Goal: Navigation & Orientation: Find specific page/section

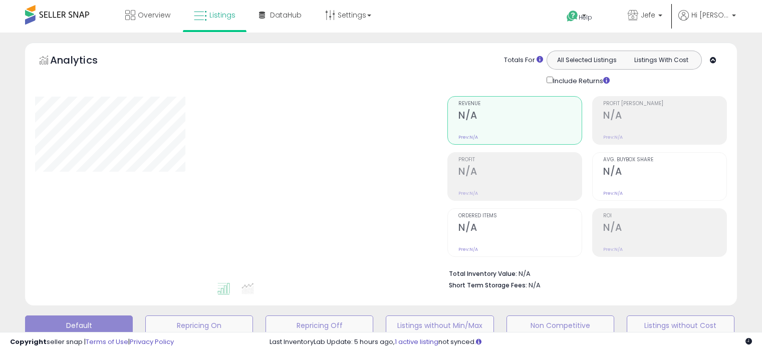
type input "**********"
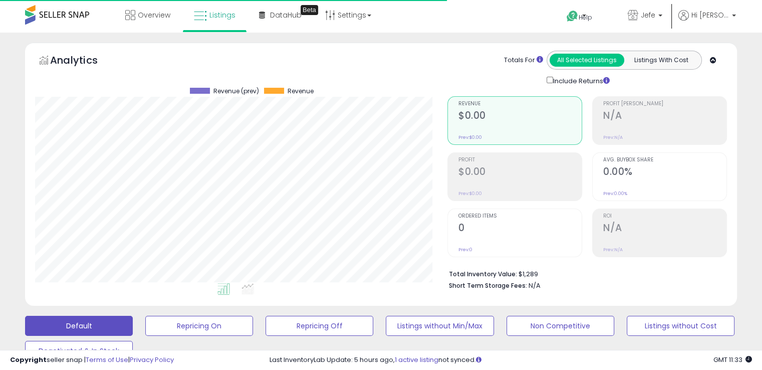
scroll to position [205, 412]
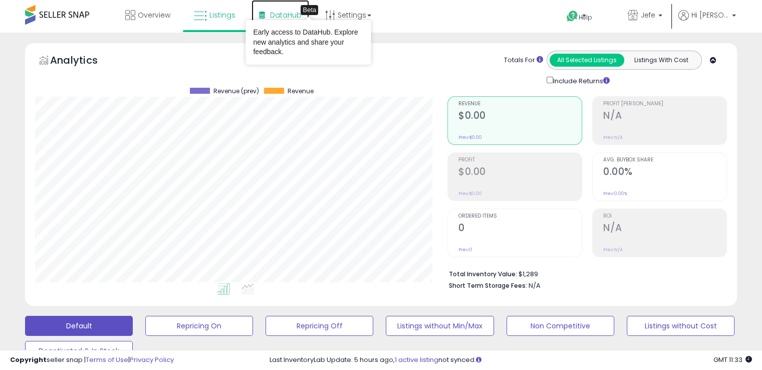
click at [291, 15] on span "DataHub" at bounding box center [286, 15] width 32 height 10
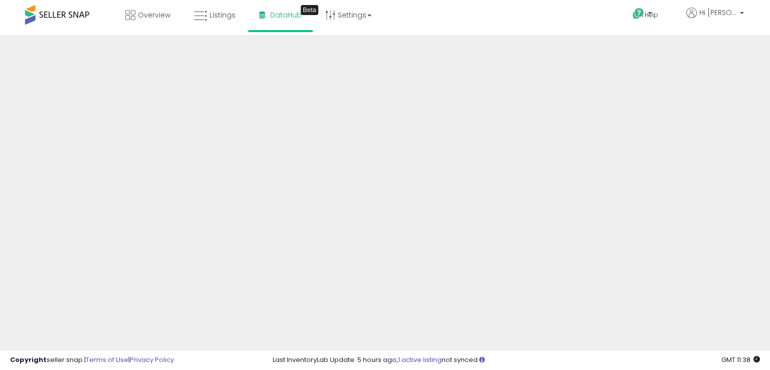
click at [565, 13] on div "Help Contact Support Search Knowledge Hub Request a Feature Hi [PERSON_NAME]" at bounding box center [627, 21] width 254 height 43
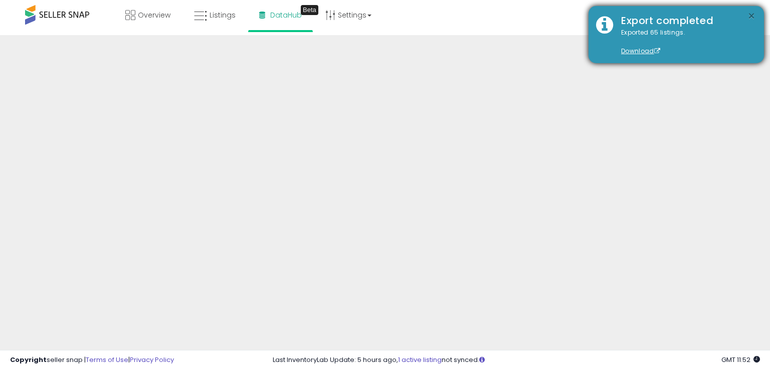
click at [751, 15] on button "×" at bounding box center [751, 16] width 8 height 13
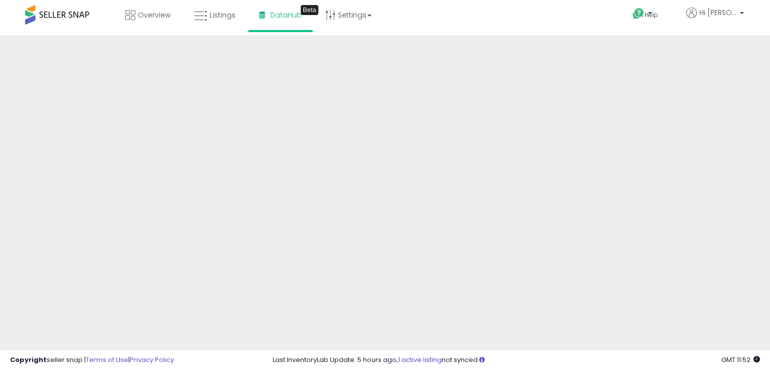
click at [563, 21] on div "Help Contact Support Search Knowledge Hub Request a Feature Hi [PERSON_NAME]" at bounding box center [627, 21] width 254 height 43
